Goal: Navigation & Orientation: Find specific page/section

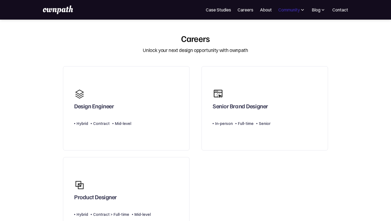
click at [294, 11] on div "Community" at bounding box center [288, 10] width 21 height 7
click at [275, 33] on link "Events" at bounding box center [279, 30] width 29 height 10
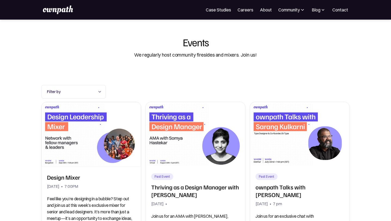
click at [71, 13] on img at bounding box center [58, 9] width 30 height 9
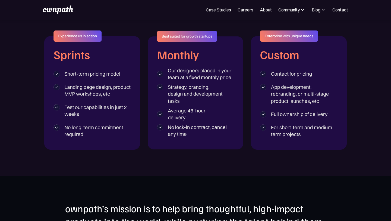
scroll to position [870, 0]
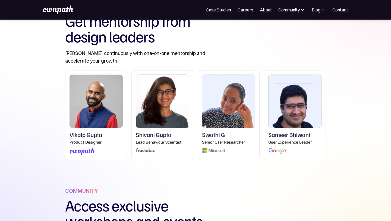
scroll to position [188, 0]
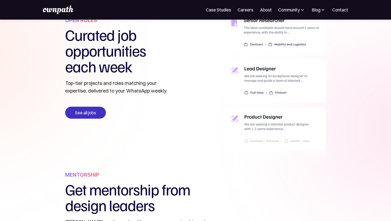
click at [85, 110] on link "See all jobs" at bounding box center [85, 112] width 41 height 12
